Goal: Navigation & Orientation: Find specific page/section

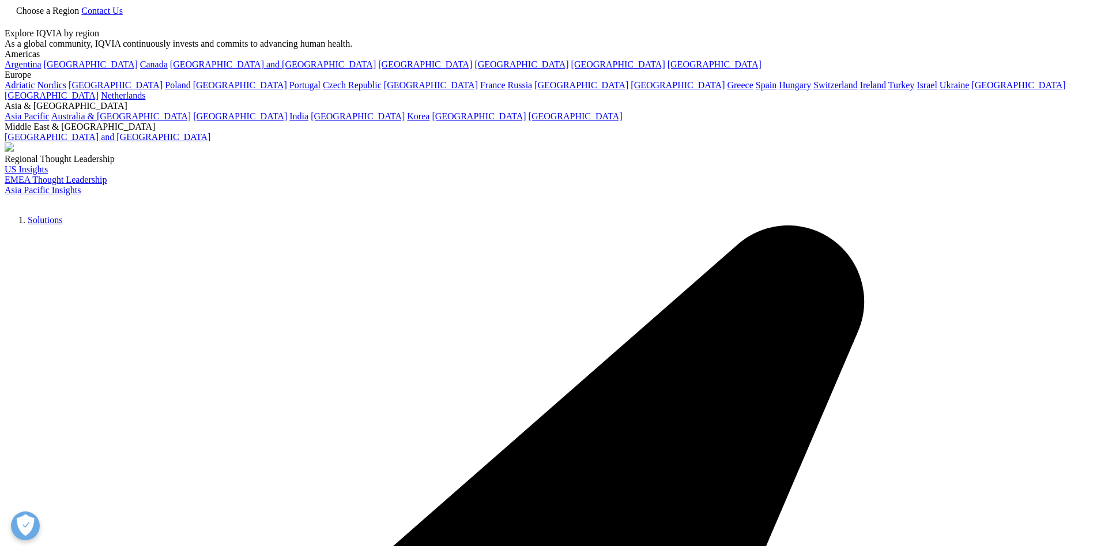
click at [81, 16] on icon at bounding box center [81, 11] width 0 height 10
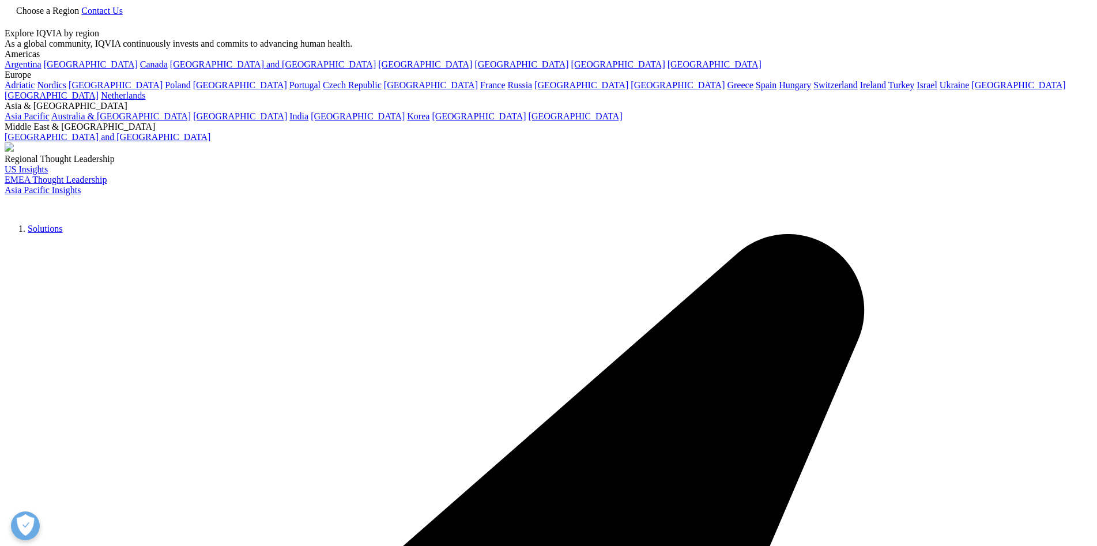
click at [50, 121] on link "Asia Pacific" at bounding box center [27, 116] width 45 height 10
checkbox input "true"
